Goal: Navigation & Orientation: Find specific page/section

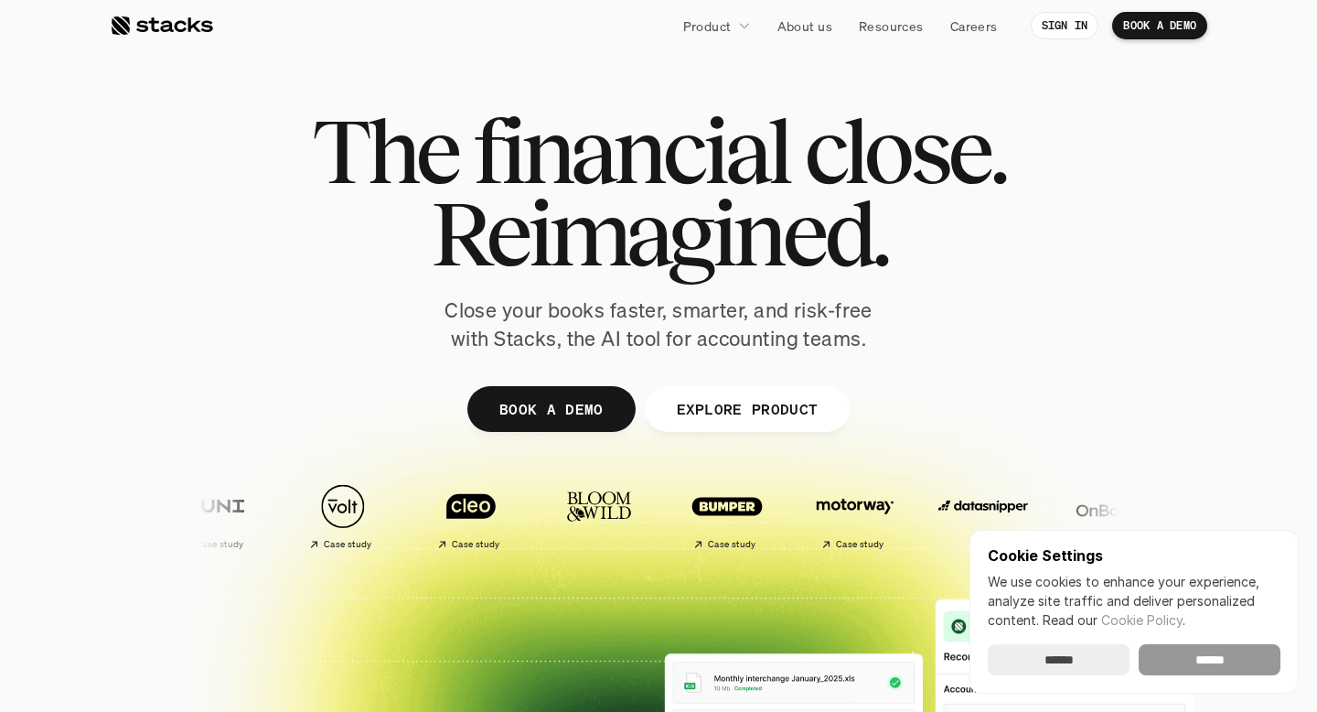
click at [1175, 663] on input "******" at bounding box center [1210, 659] width 142 height 31
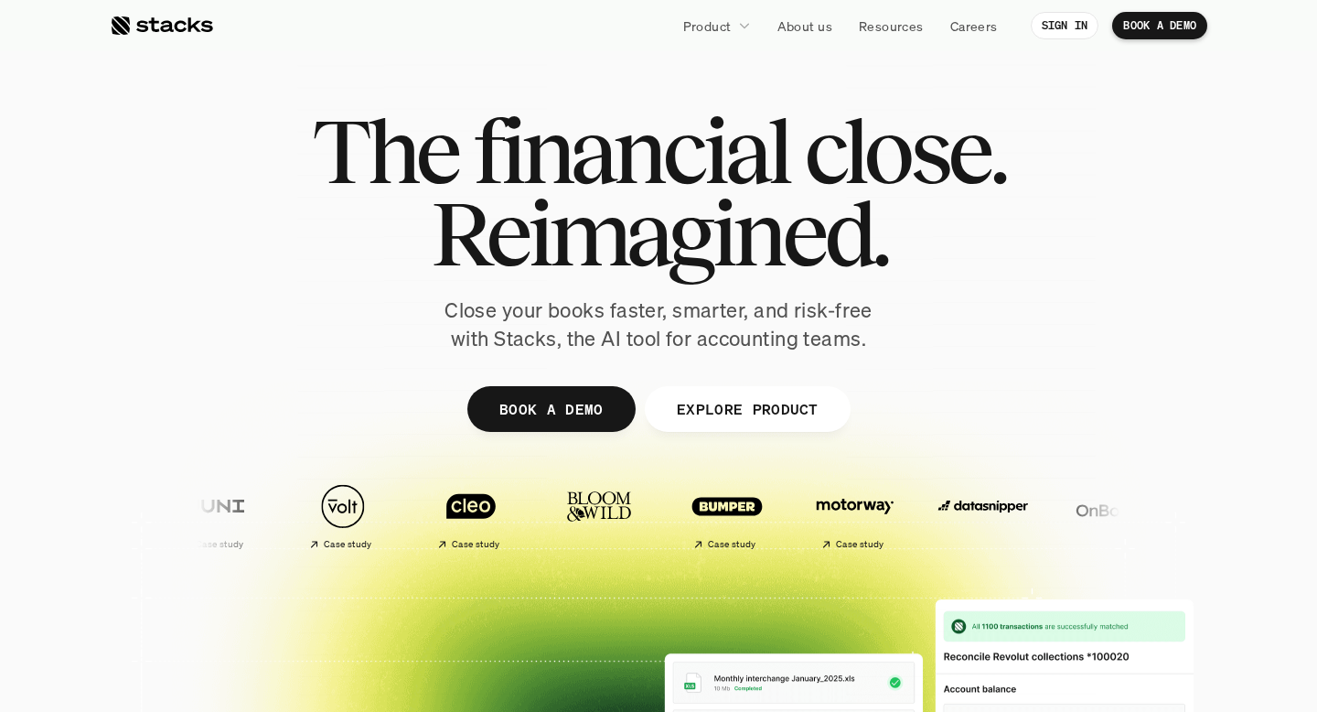
click at [754, 394] on link "EXPLORE PRODUCT" at bounding box center [747, 409] width 206 height 46
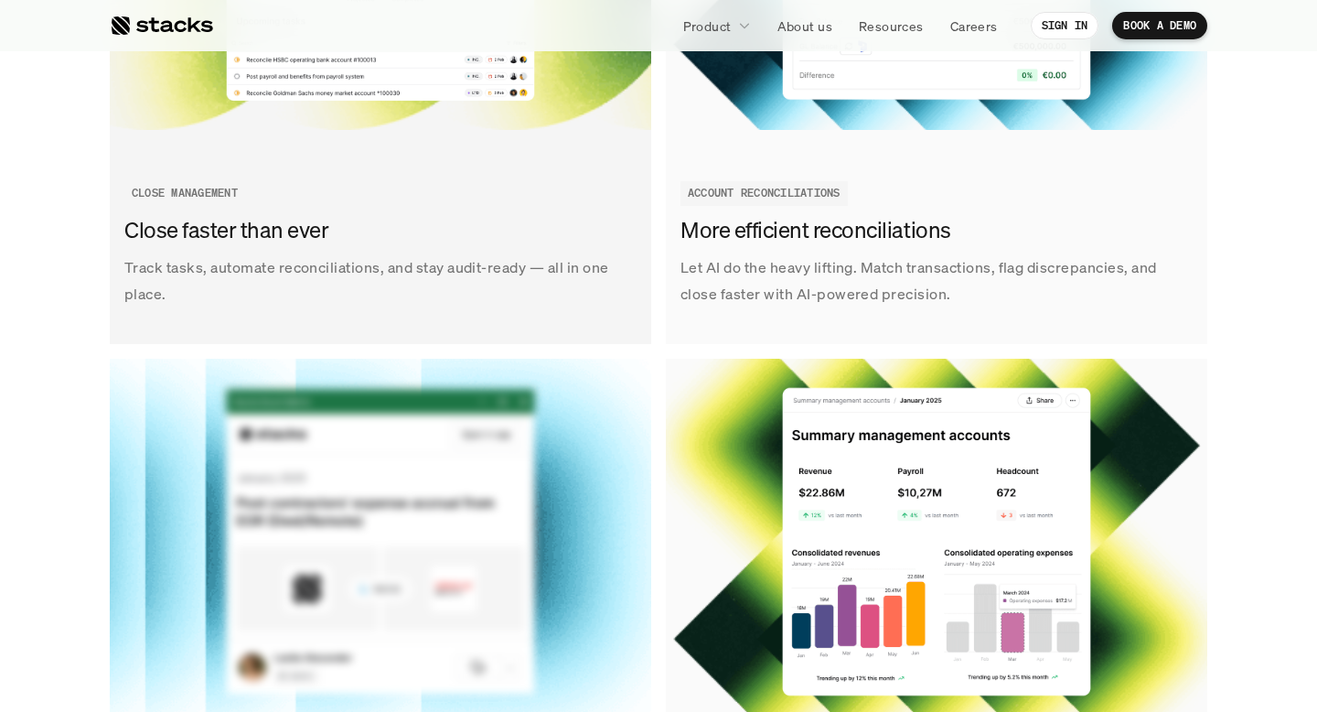
scroll to position [2551, 0]
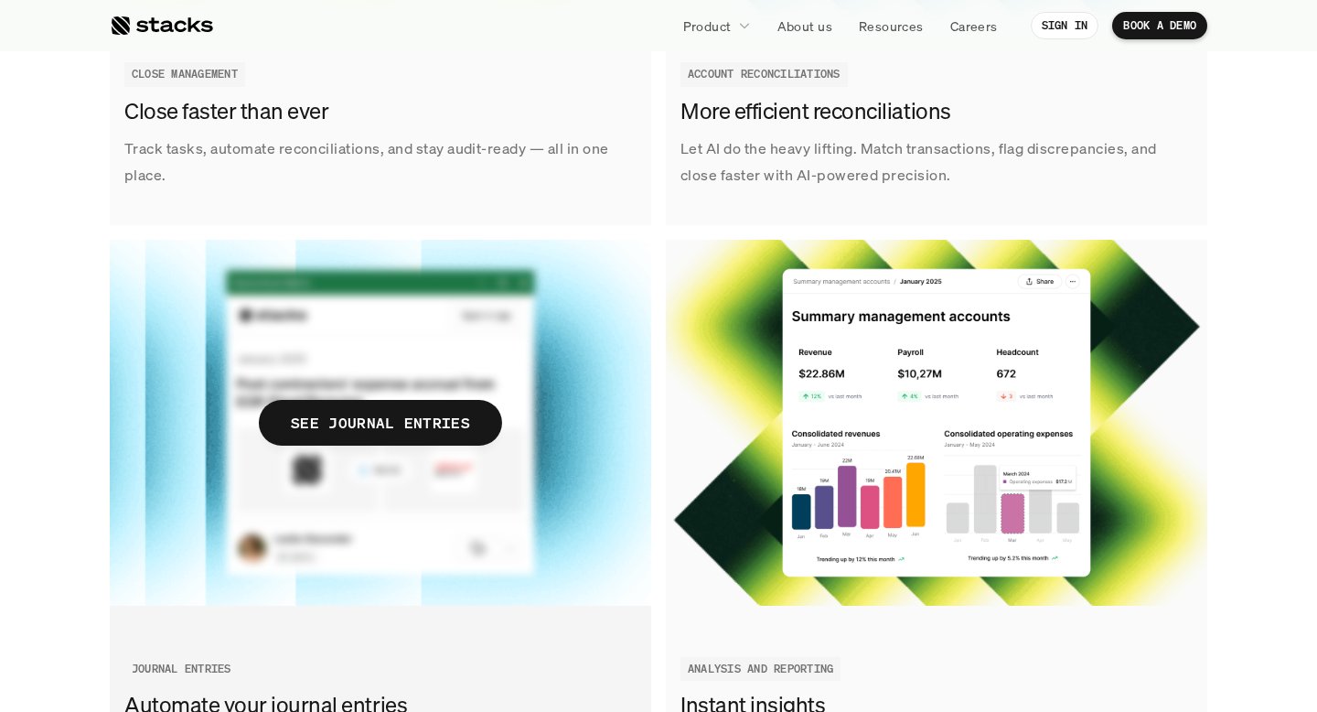
click at [406, 408] on span "SEE JOURNAL ENTRIES" at bounding box center [380, 423] width 243 height 46
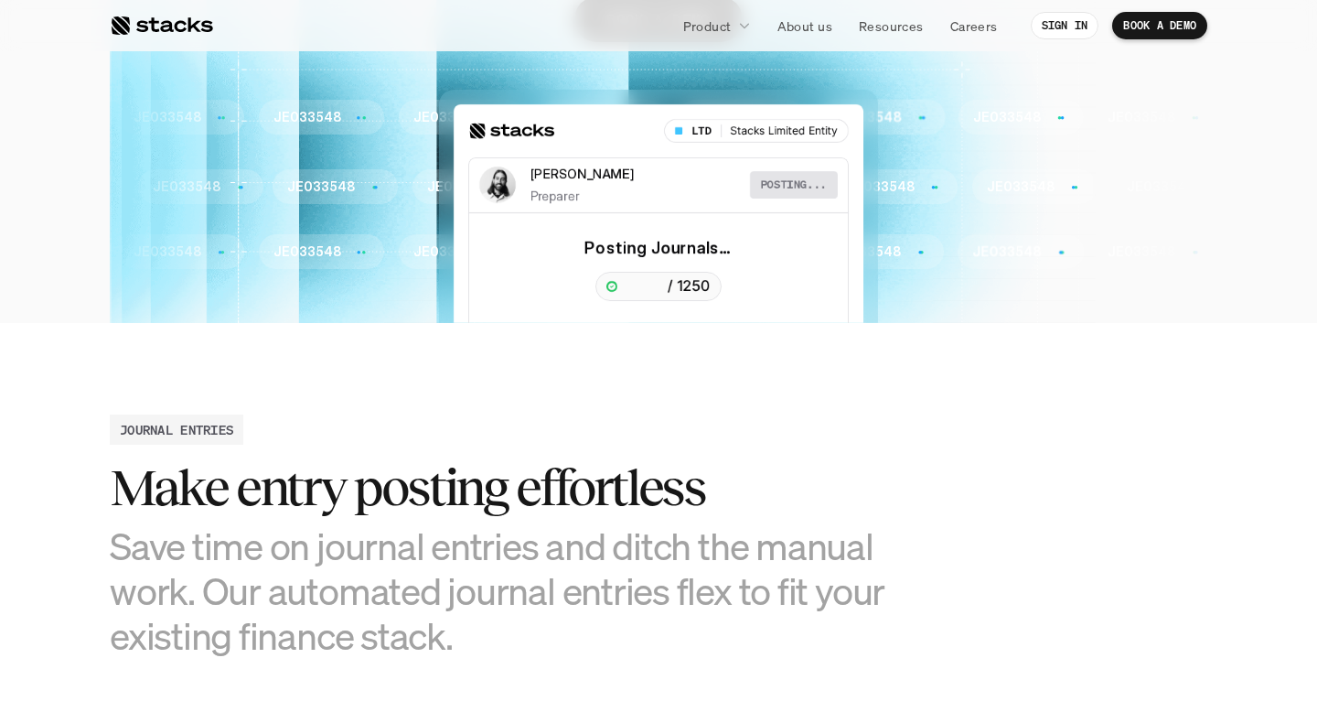
scroll to position [252, 0]
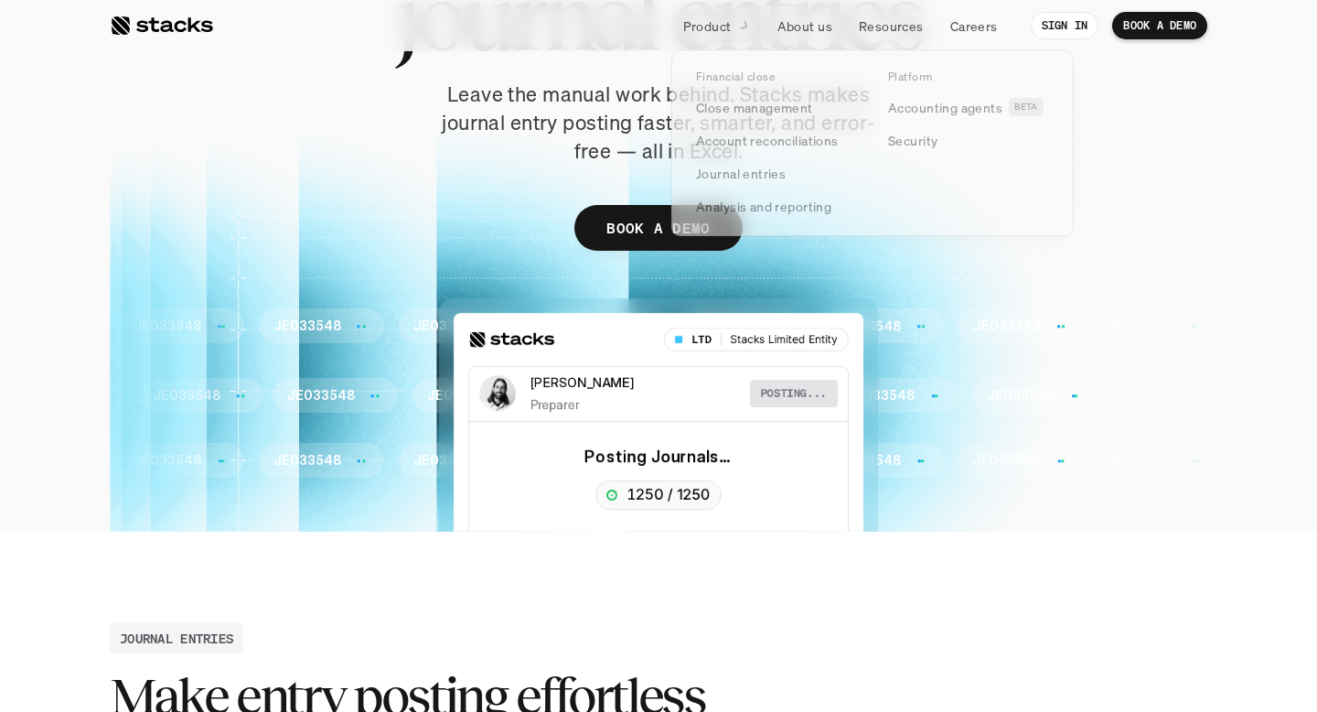
click at [707, 34] on p "Product" at bounding box center [707, 25] width 48 height 19
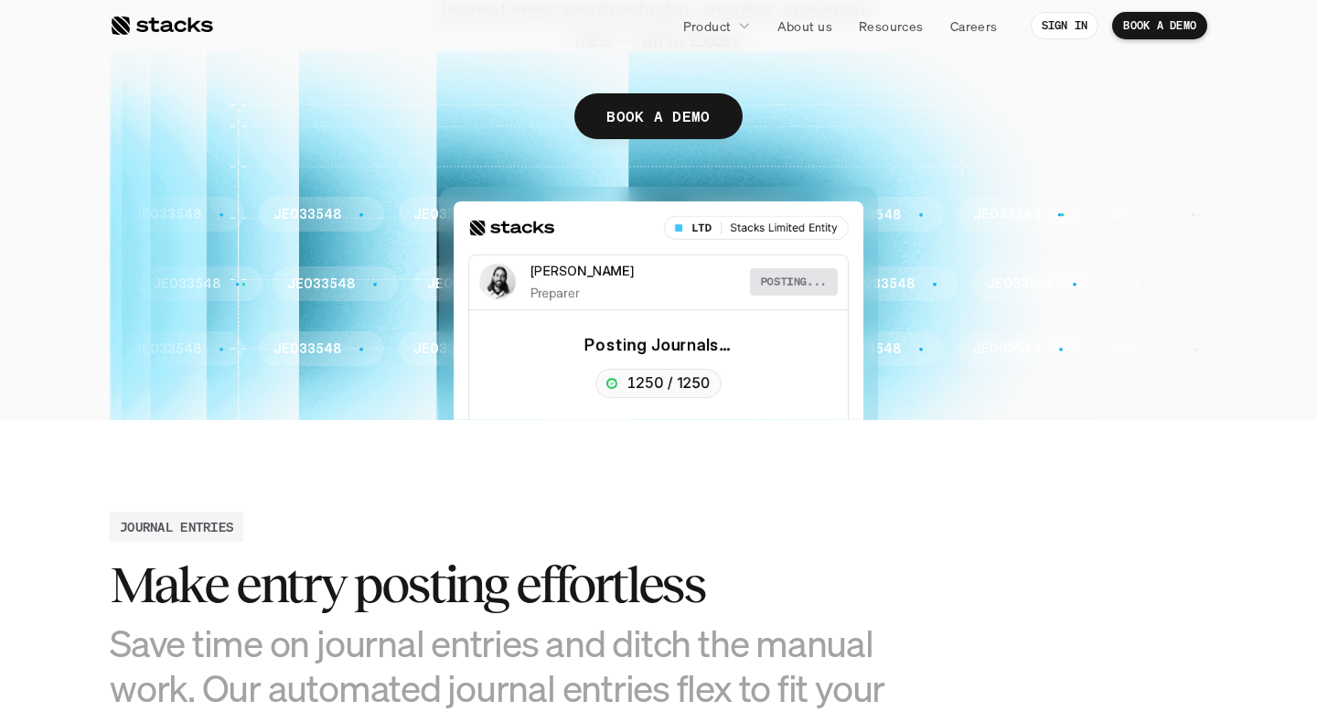
scroll to position [355, 0]
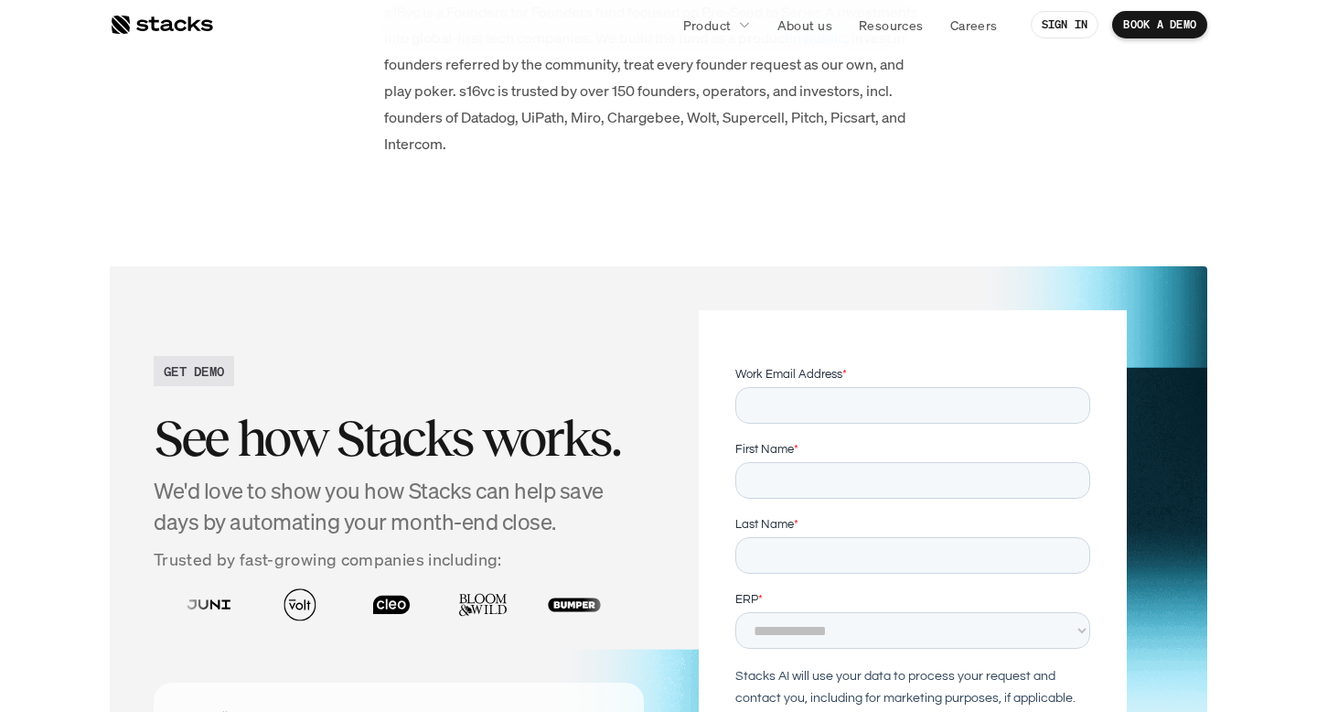
scroll to position [5362, 0]
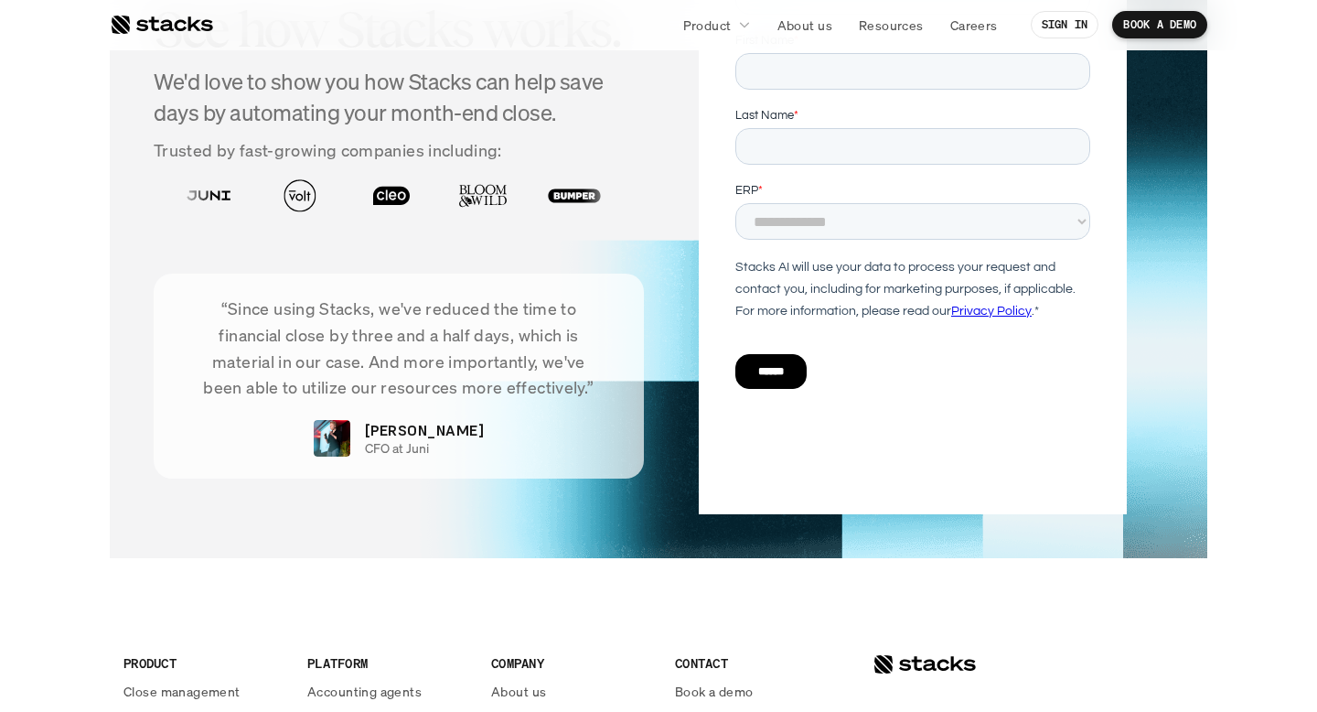
click at [225, 710] on p "Account reconciliations" at bounding box center [194, 719] width 143 height 19
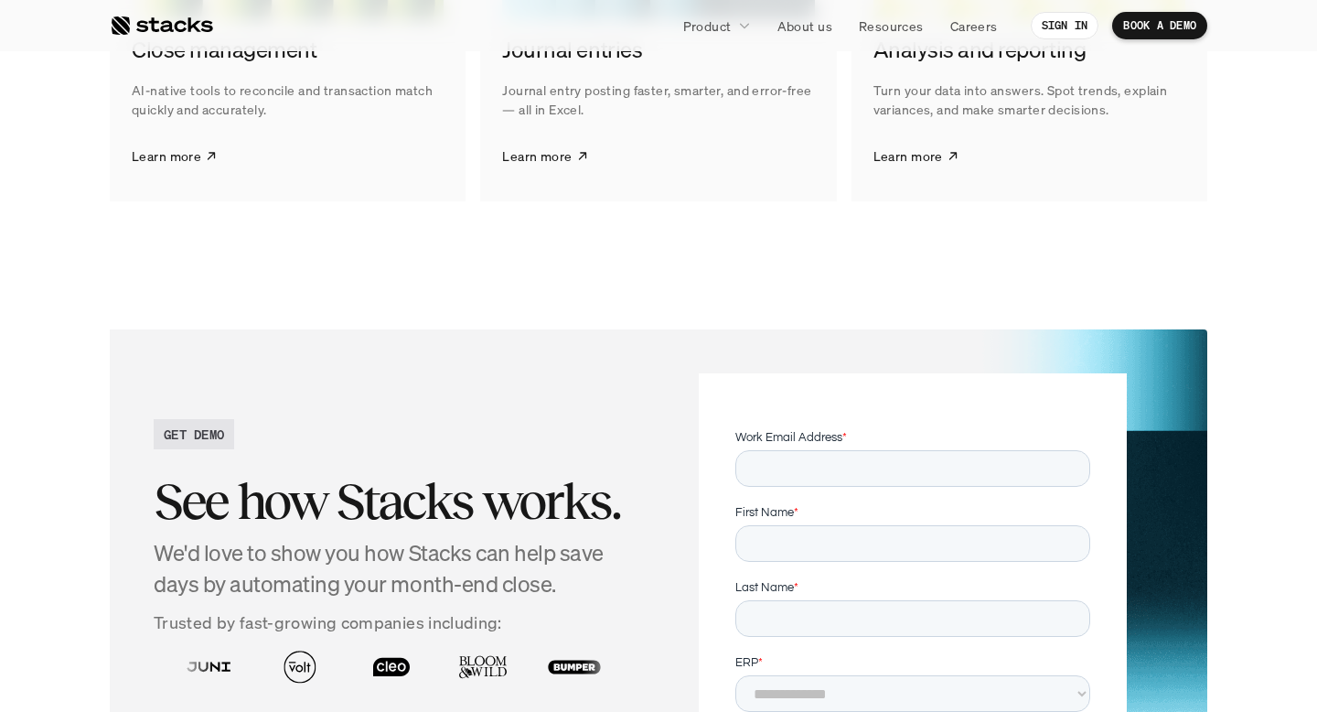
scroll to position [3948, 0]
